Goal: Task Accomplishment & Management: Complete application form

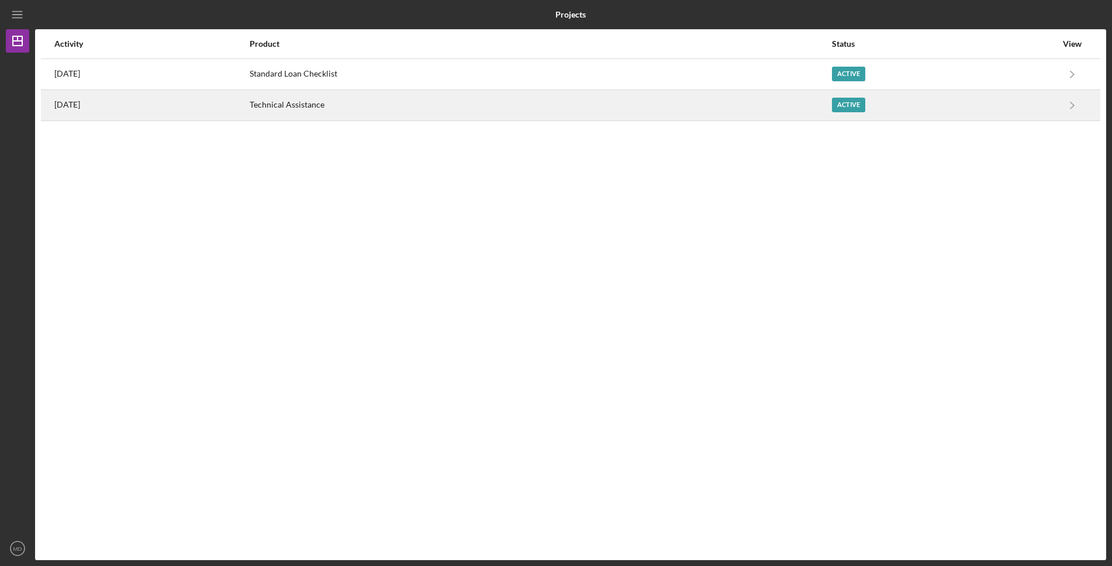
click at [431, 106] on div "Technical Assistance" at bounding box center [540, 105] width 581 height 29
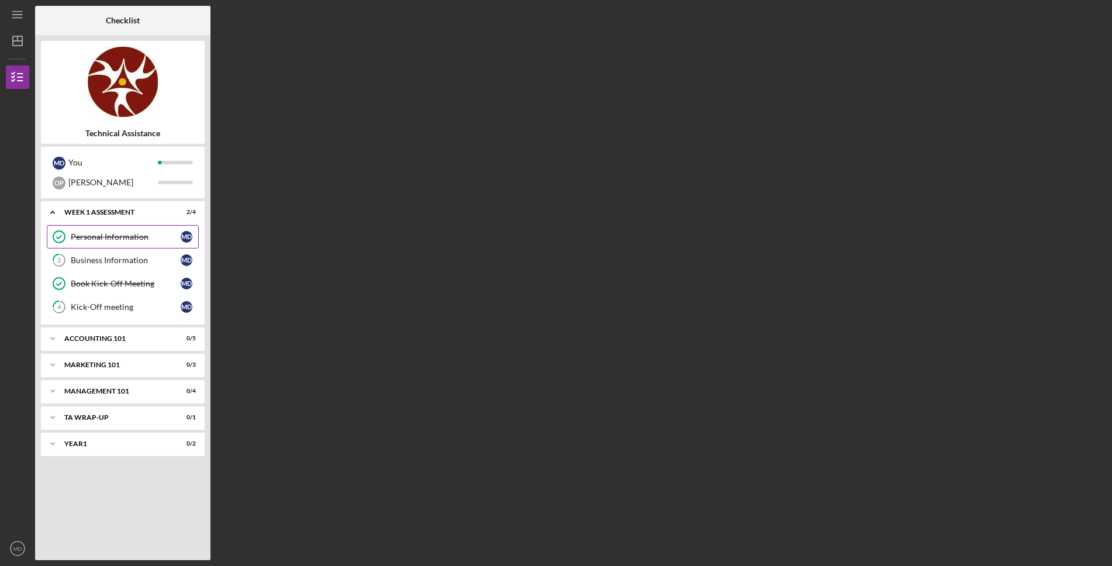
click at [109, 237] on div "Personal Information" at bounding box center [126, 236] width 110 height 9
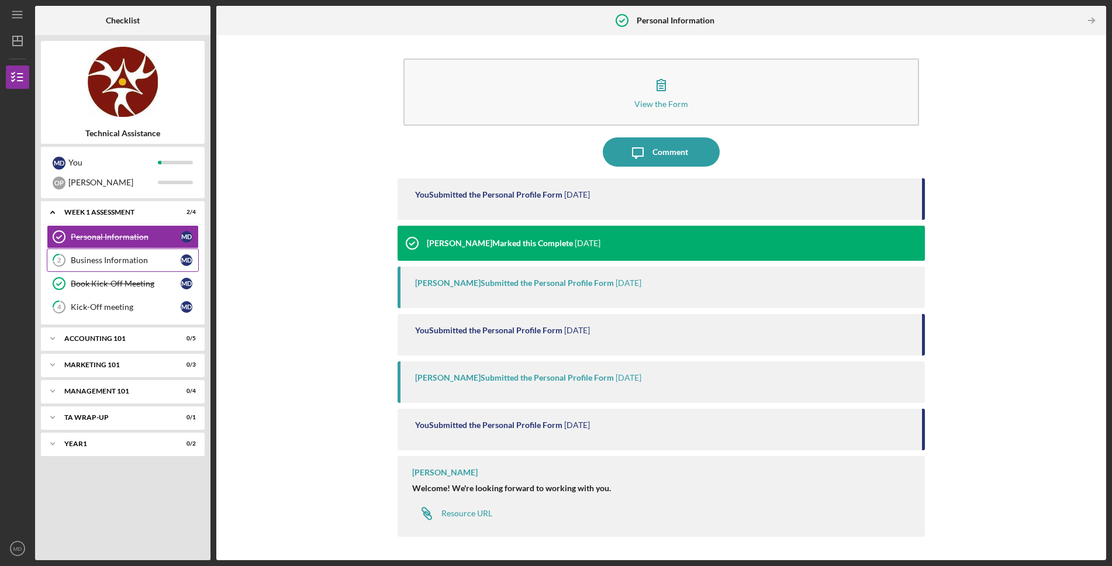
click at [108, 263] on div "Business Information" at bounding box center [126, 259] width 110 height 9
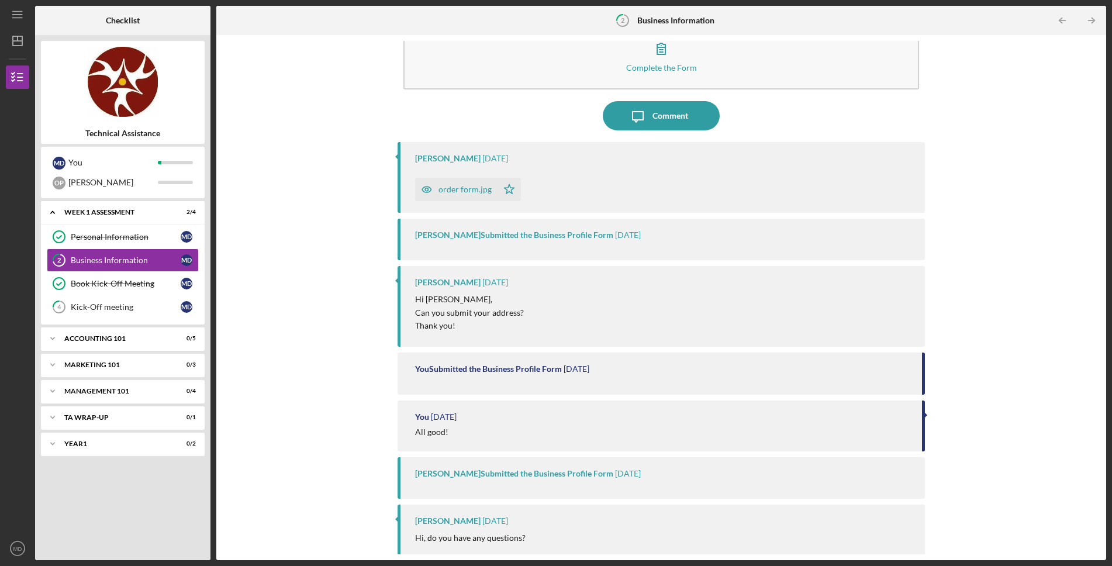
scroll to position [106, 0]
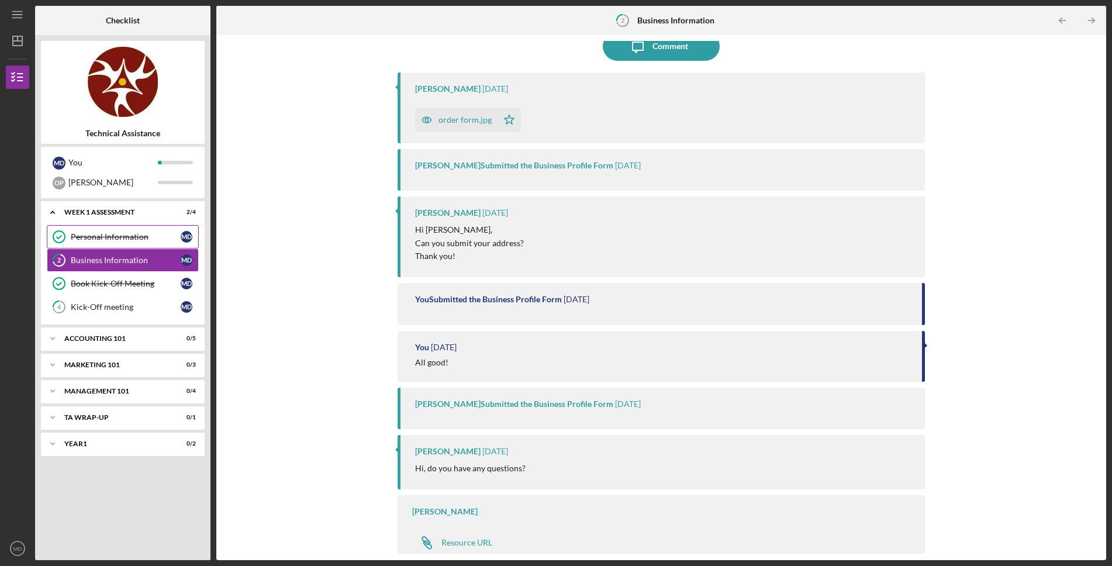
click at [115, 244] on link "Personal Information Personal Information M D" at bounding box center [123, 236] width 152 height 23
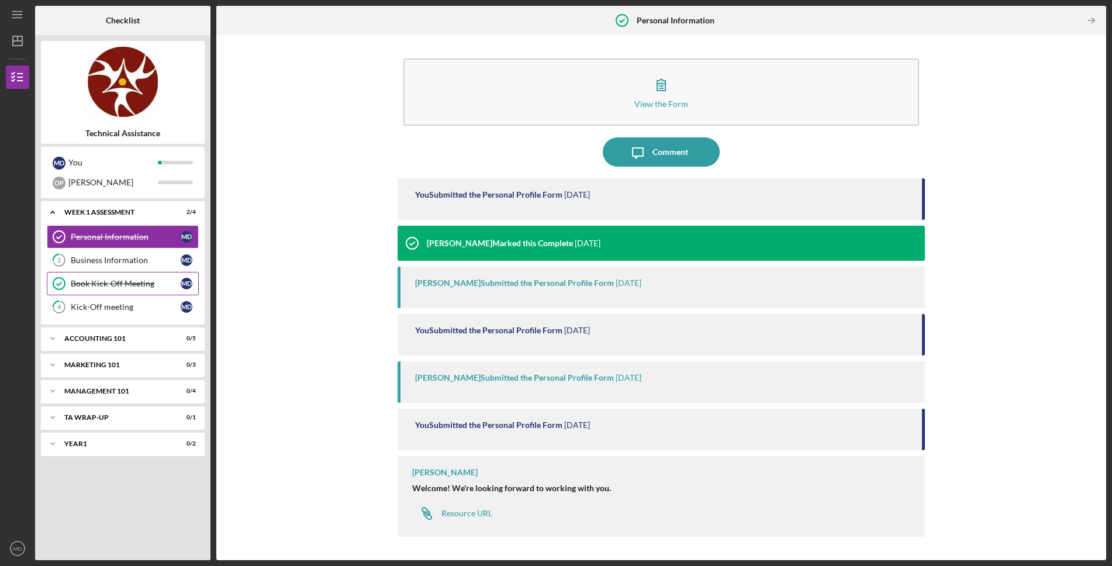
click at [105, 286] on div "Book Kick-Off Meeting" at bounding box center [126, 283] width 110 height 9
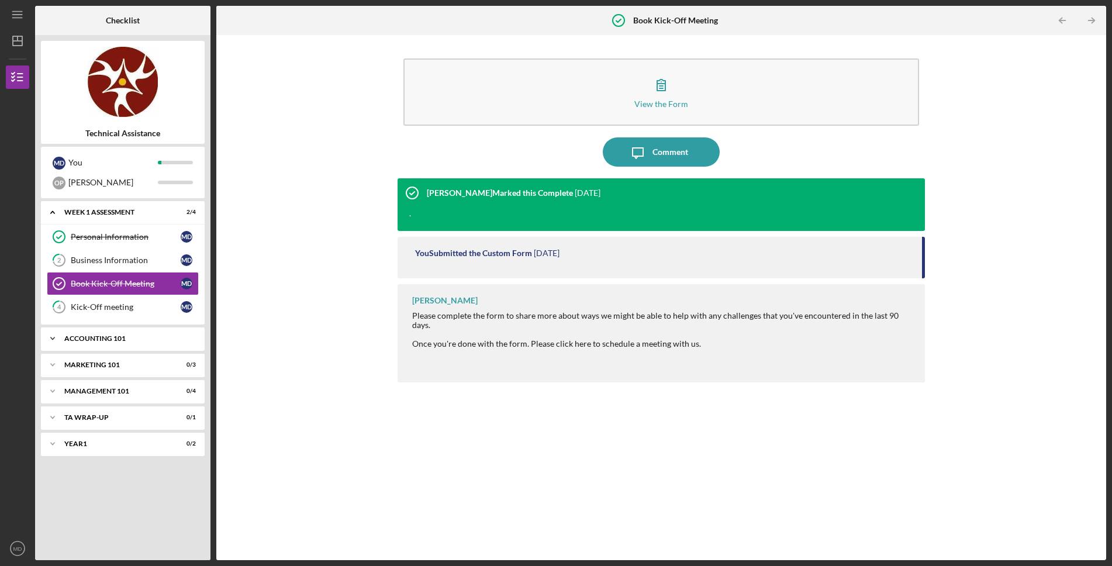
click at [108, 340] on div "Accounting 101" at bounding box center [127, 338] width 126 height 7
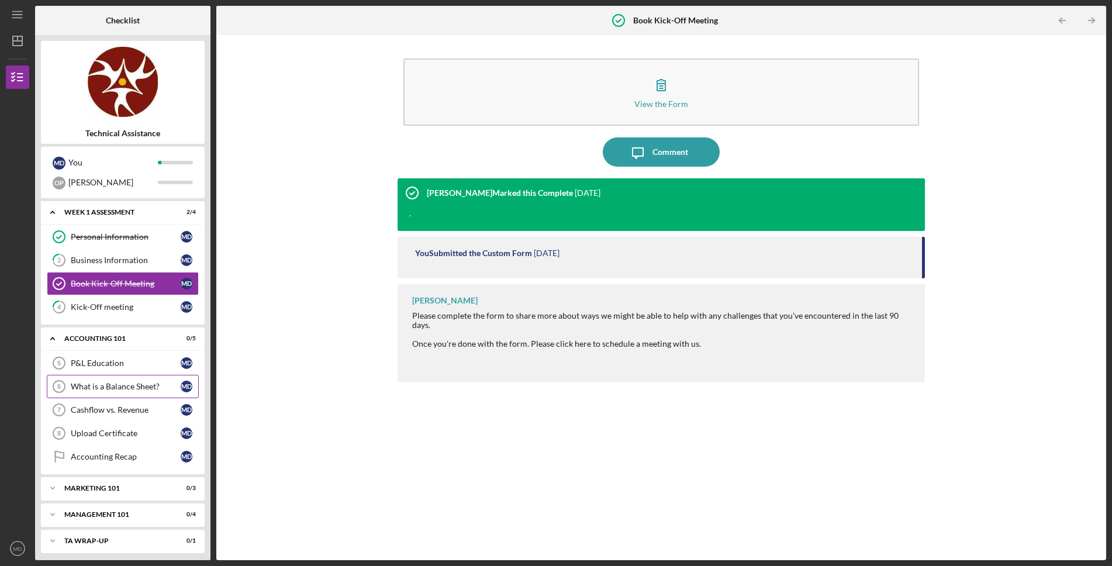
click at [112, 385] on div "What is a Balance Sheet?" at bounding box center [126, 386] width 110 height 9
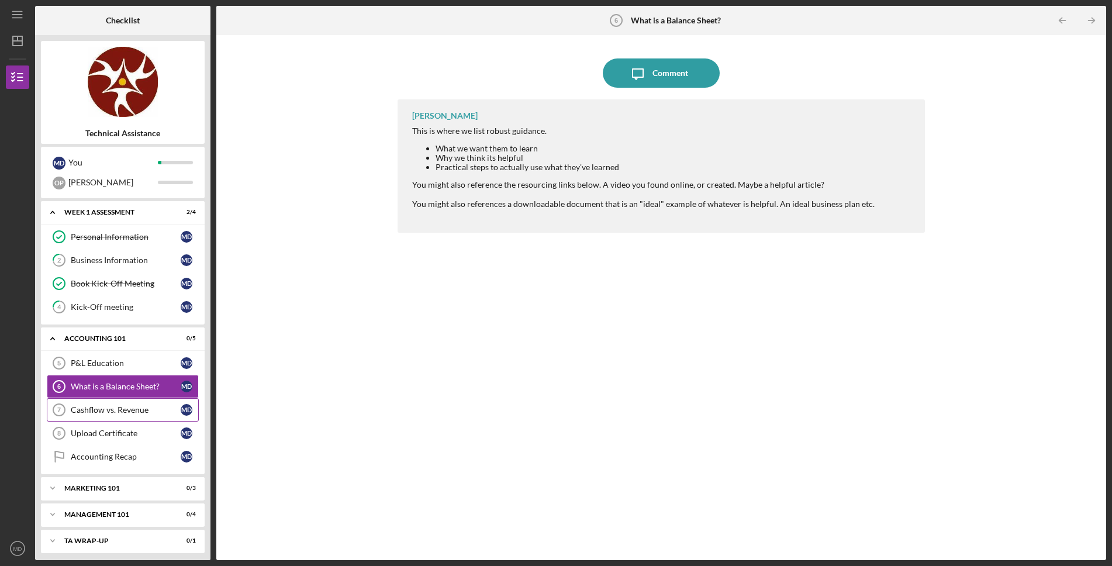
click at [114, 413] on div "Cashflow vs. Revenue" at bounding box center [126, 409] width 110 height 9
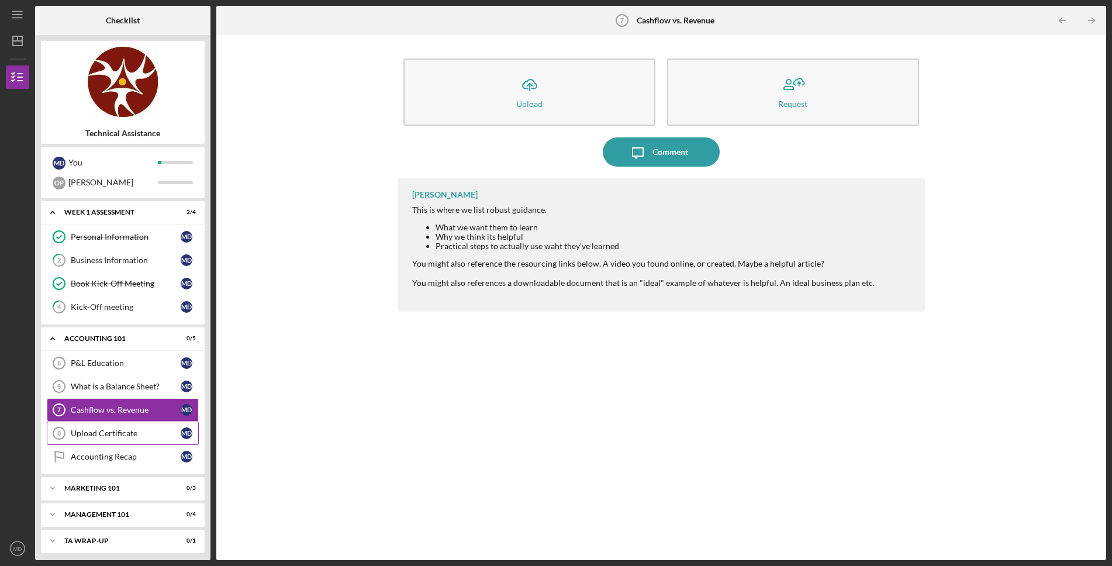
click at [110, 435] on div "Upload Certificate" at bounding box center [126, 432] width 110 height 9
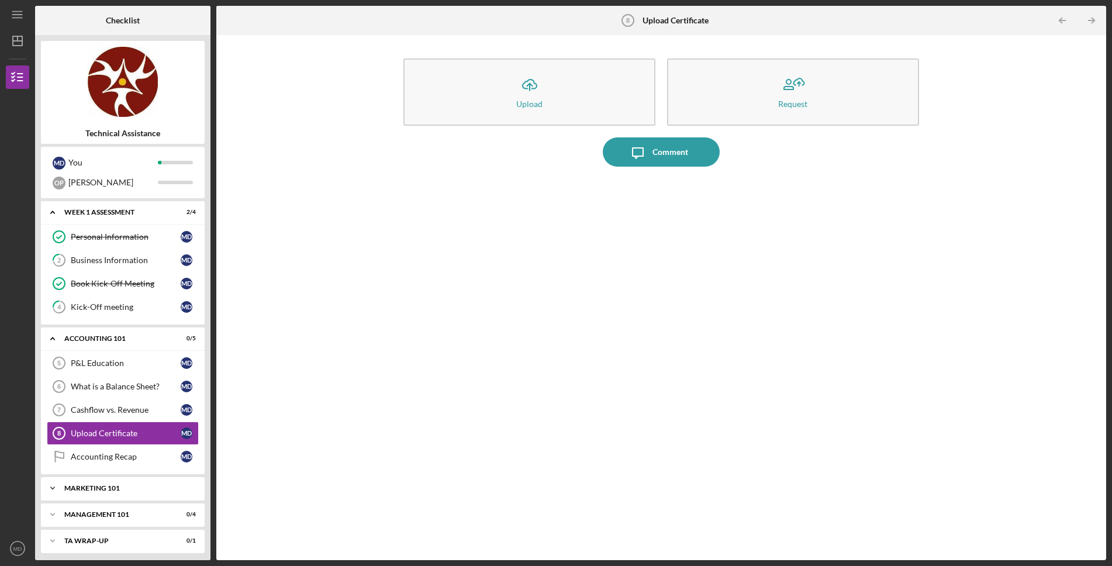
click at [130, 486] on div "Marketing 101" at bounding box center [127, 488] width 126 height 7
click at [112, 515] on div "Re-Opening Webinar" at bounding box center [126, 512] width 110 height 9
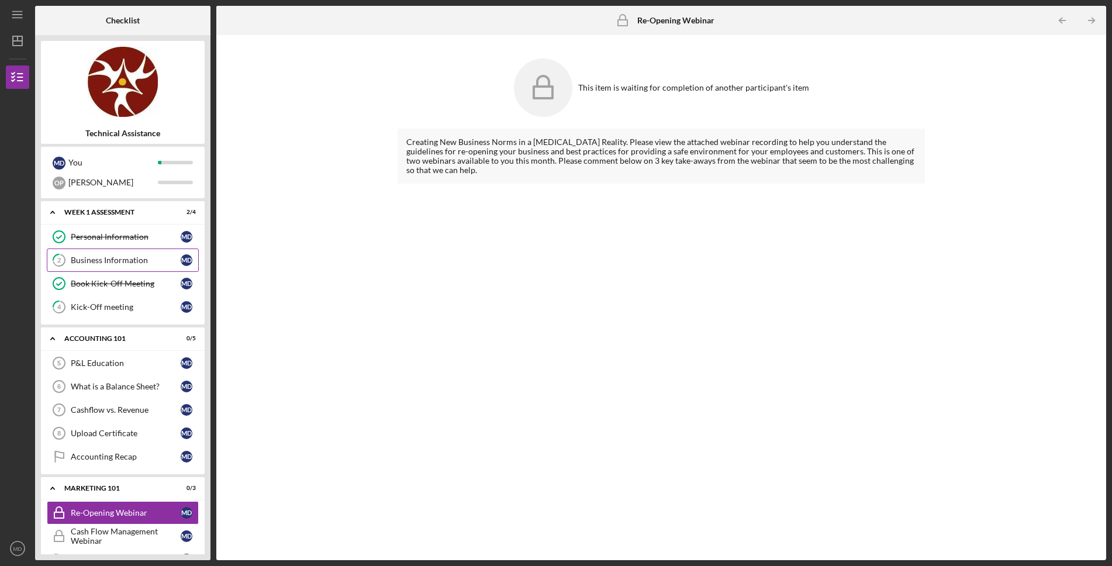
click at [115, 260] on div "Business Information" at bounding box center [126, 259] width 110 height 9
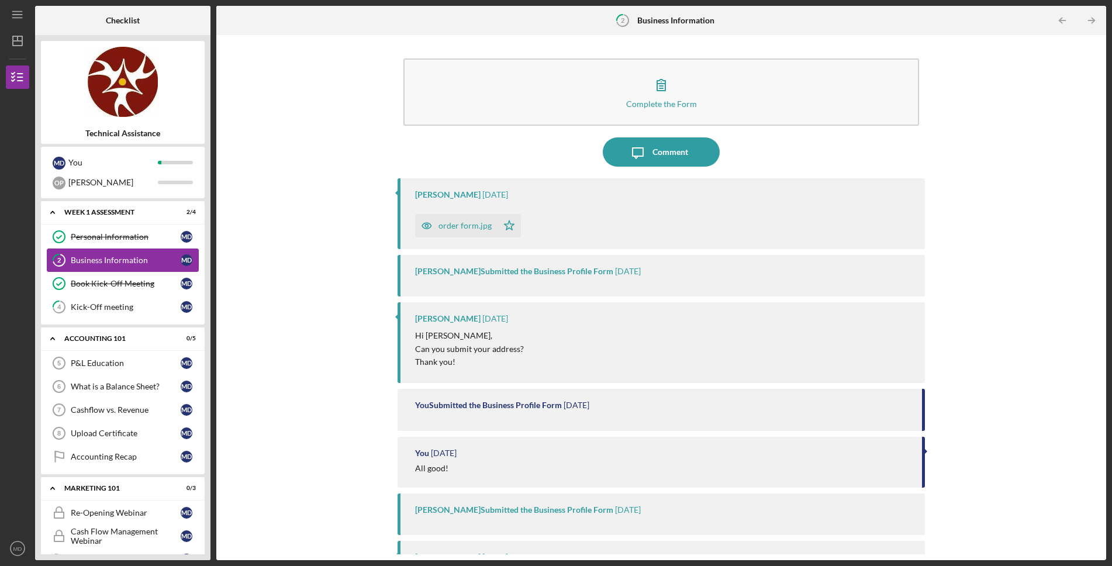
click at [115, 260] on div "Business Information" at bounding box center [126, 259] width 110 height 9
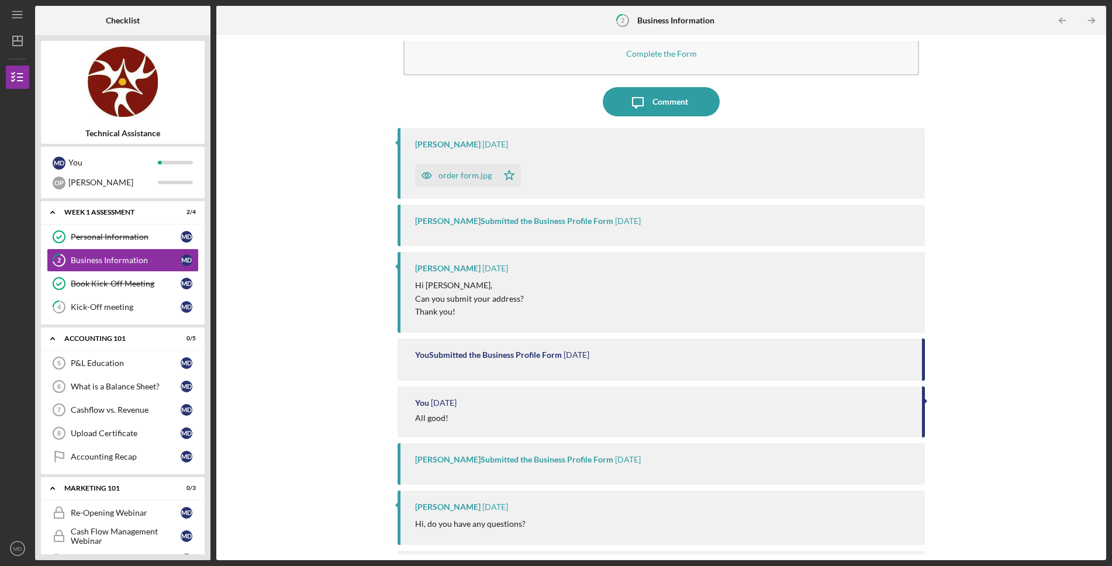
scroll to position [106, 0]
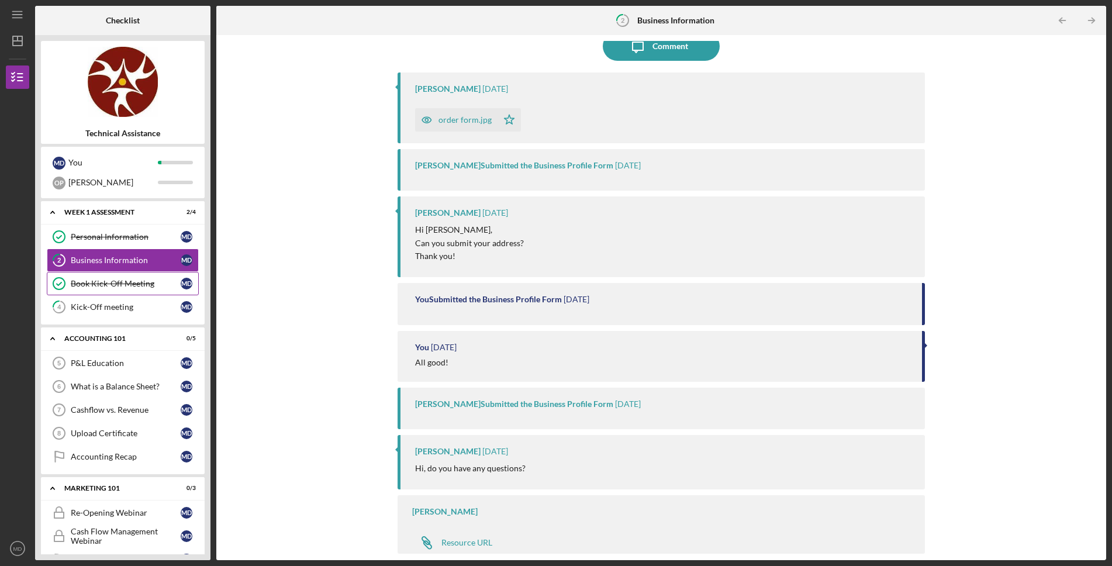
click at [116, 287] on div "Book Kick-Off Meeting" at bounding box center [126, 283] width 110 height 9
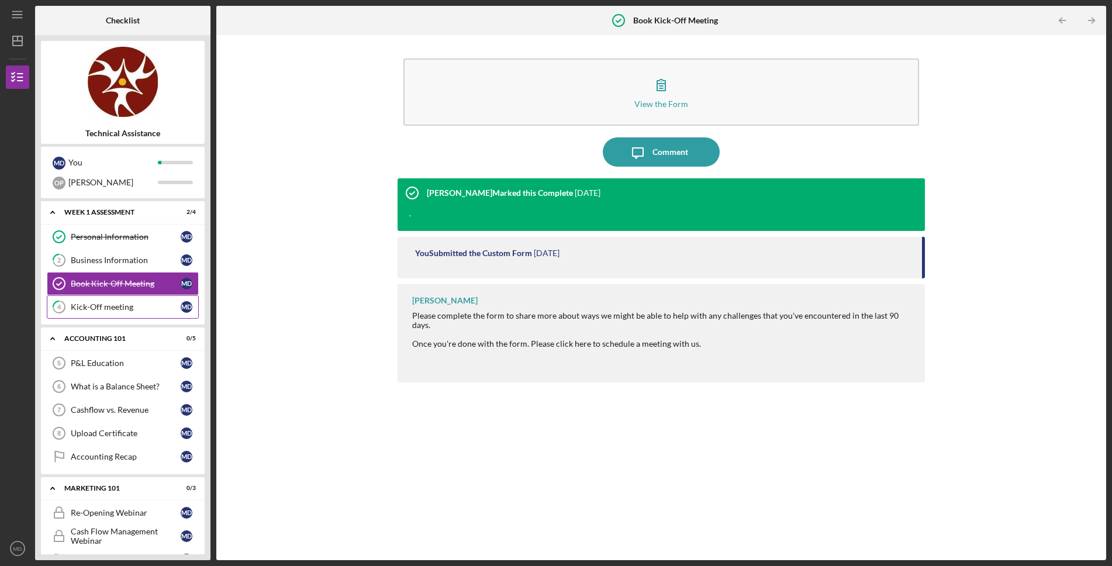
click at [104, 305] on div "Kick-Off meeting" at bounding box center [126, 306] width 110 height 9
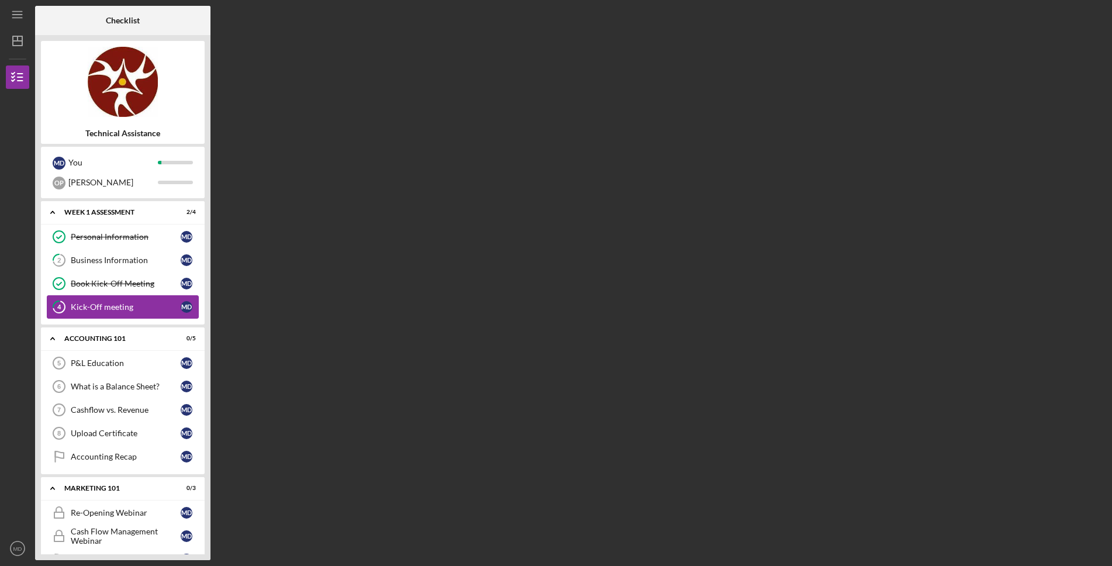
click at [104, 305] on div "Kick-Off meeting" at bounding box center [126, 306] width 110 height 9
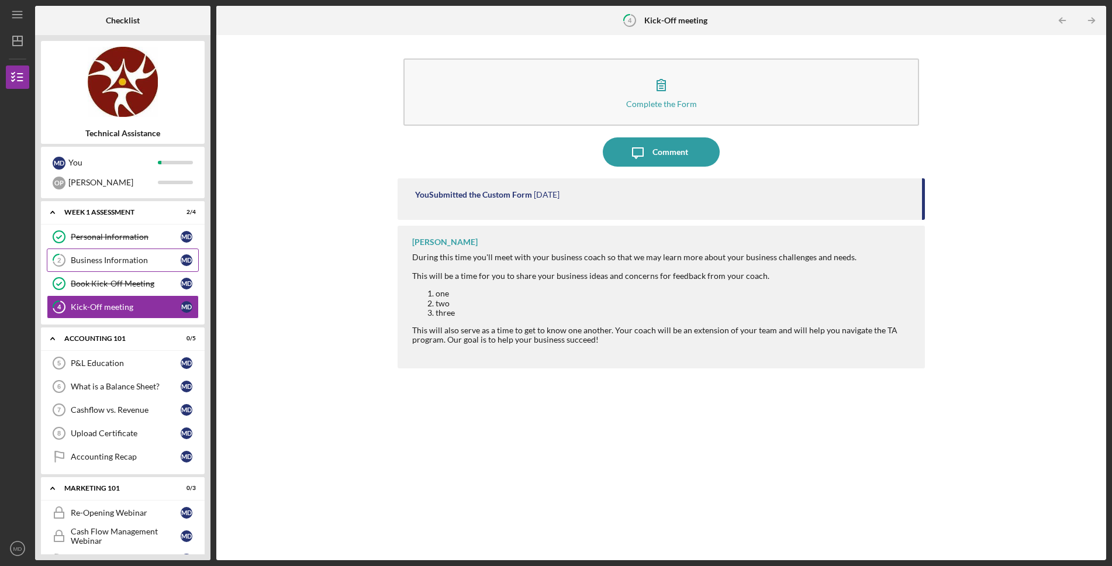
click at [106, 253] on link "2 Business Information M D" at bounding box center [123, 259] width 152 height 23
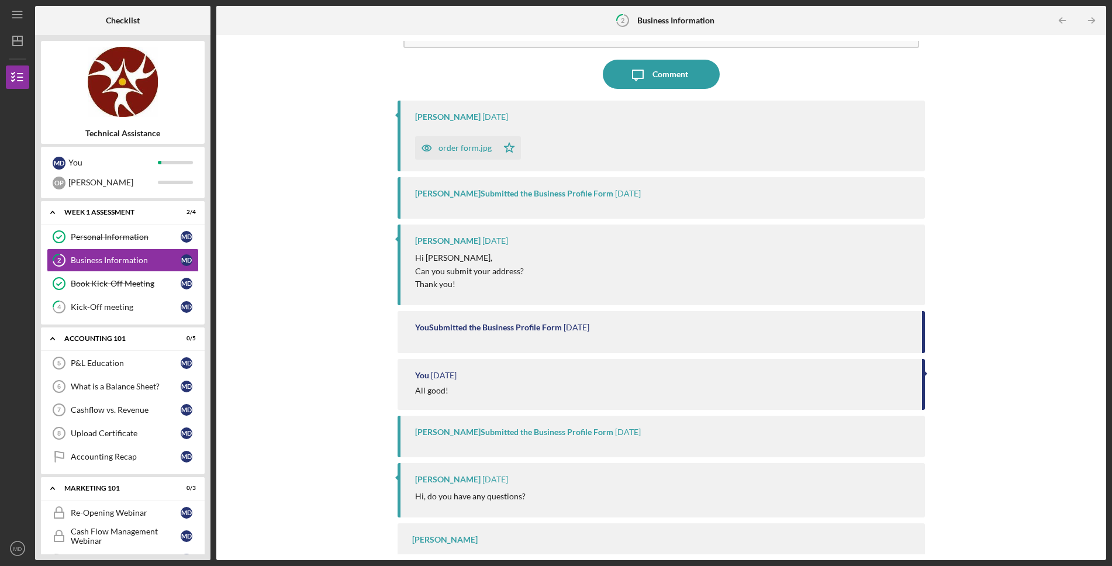
scroll to position [106, 0]
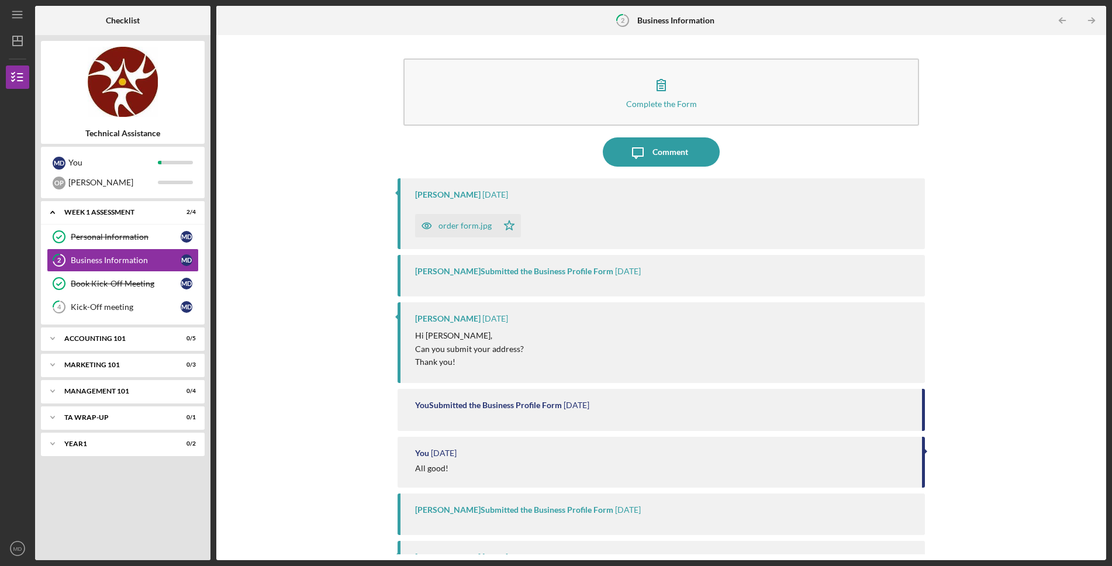
click at [303, 386] on div "Complete the Form Form Icon/Message Comment Christina Ramada 1 month ago order …" at bounding box center [661, 297] width 878 height 513
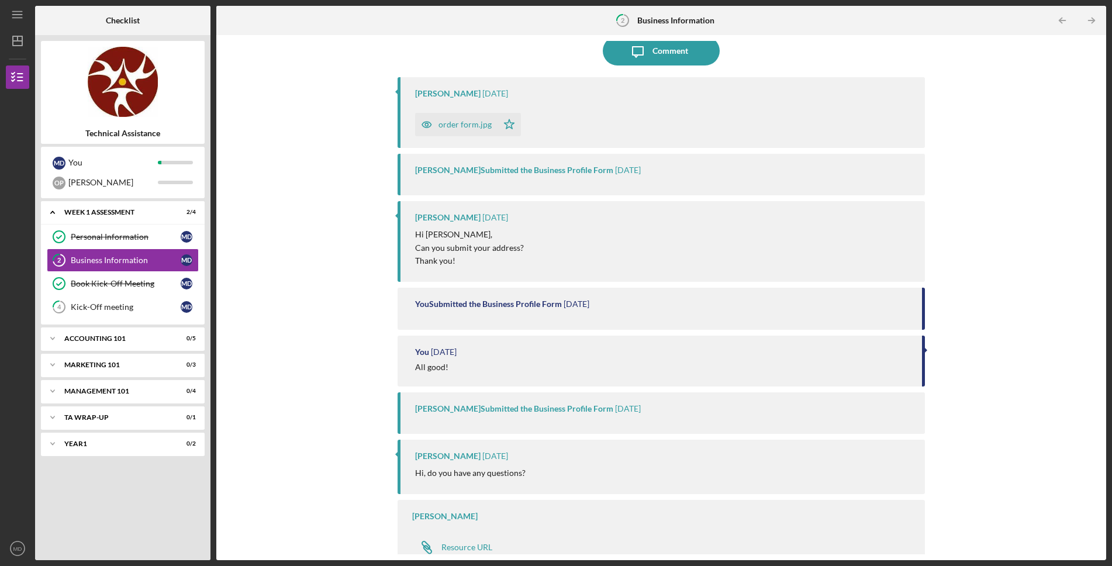
scroll to position [93, 0]
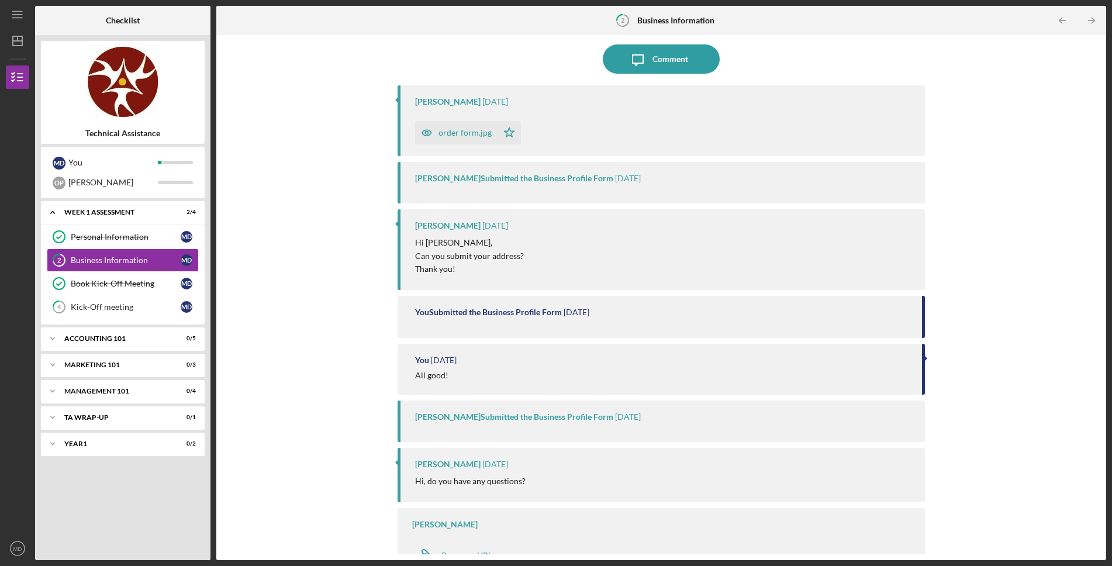
click at [285, 136] on div "Complete the Form Form Icon/Message Comment Christina Ramada 1 month ago order …" at bounding box center [661, 297] width 878 height 513
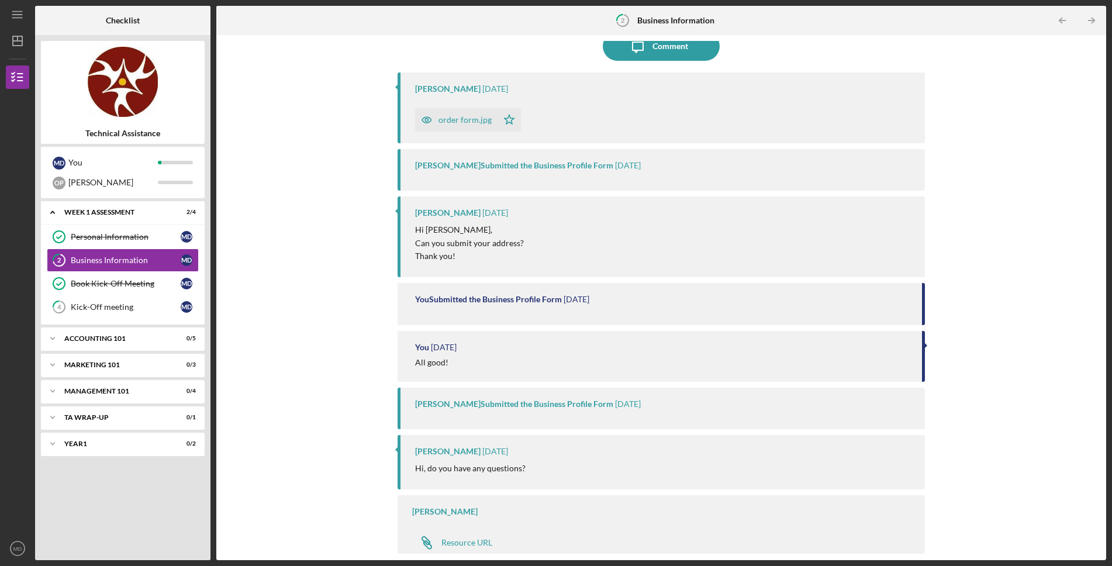
click at [6, 2] on div "Icon/Menu" at bounding box center [17, 14] width 23 height 29
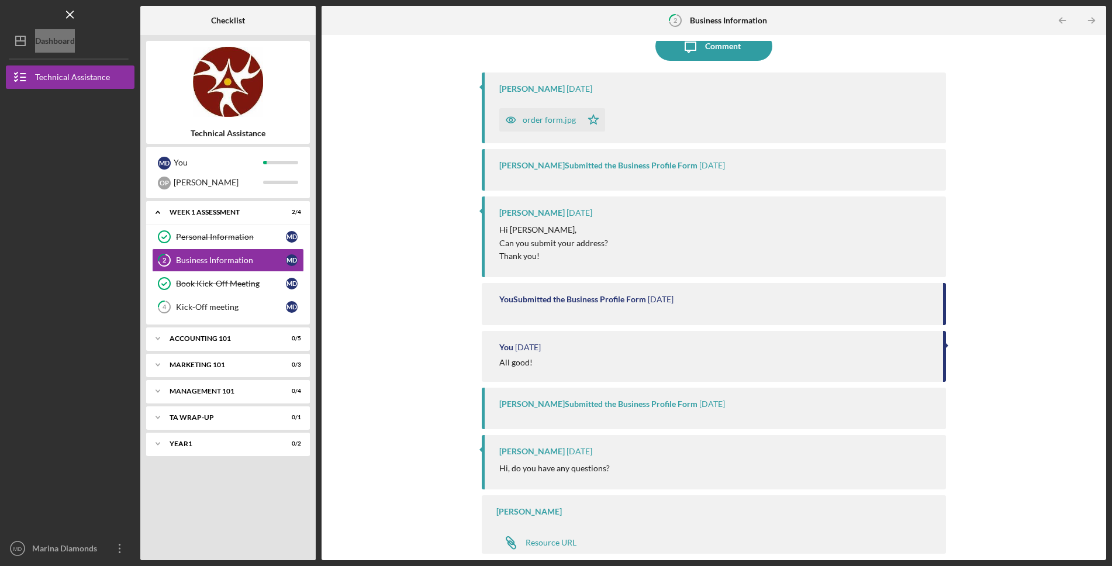
click at [6, 2] on div "Logo-Reversed Created with Sketch. Icon/Menu Close" at bounding box center [70, 14] width 129 height 29
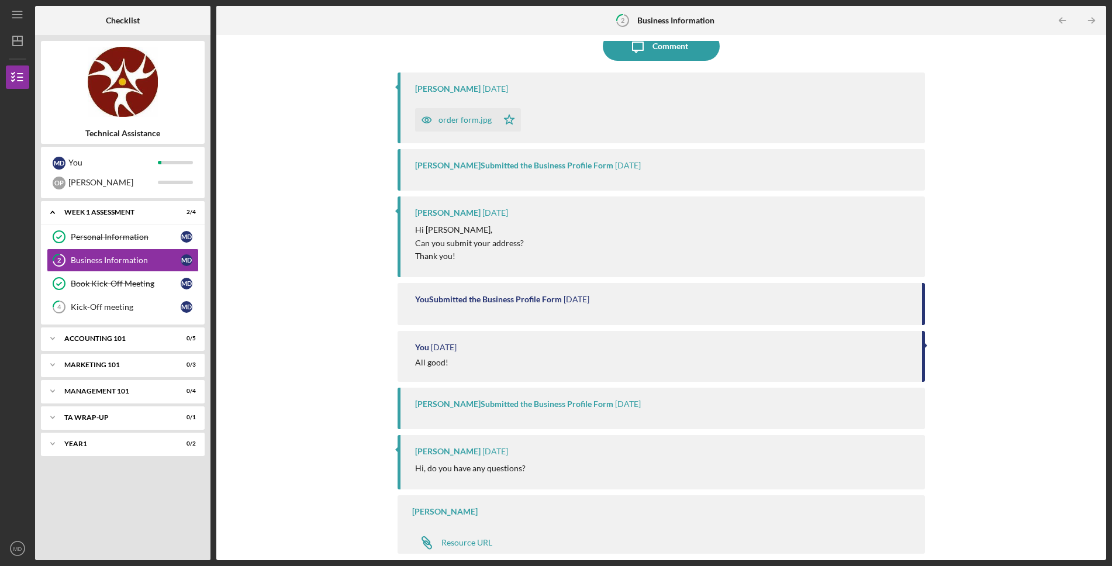
click at [969, 555] on div "Complete the Form Form Icon/Message Comment Christina Ramada 1 month ago order …" at bounding box center [661, 297] width 890 height 525
